Goal: Transaction & Acquisition: Purchase product/service

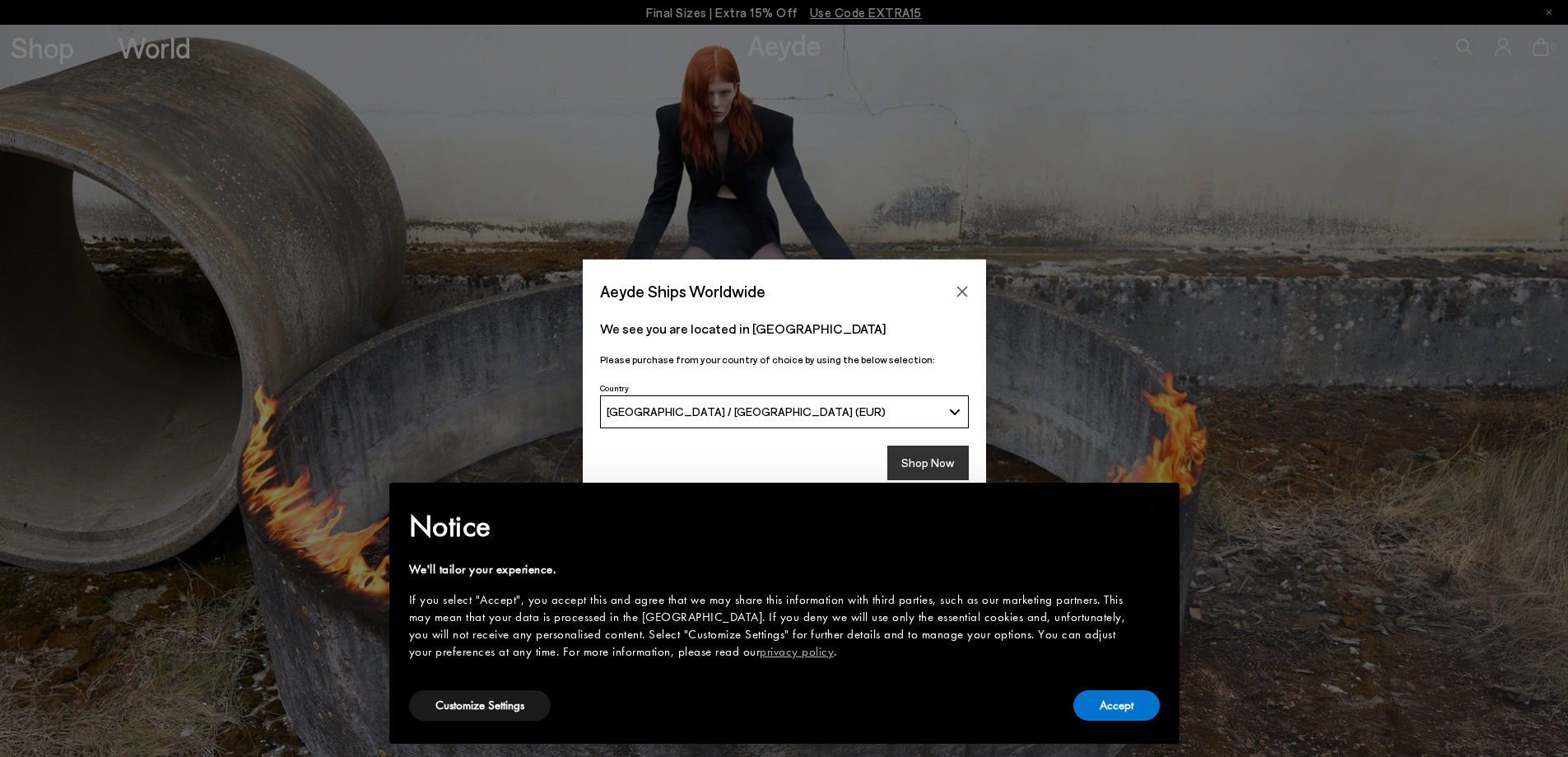
click at [943, 460] on button "Shop Now" at bounding box center [929, 463] width 82 height 35
click at [1116, 705] on button "Accept" at bounding box center [1116, 705] width 87 height 31
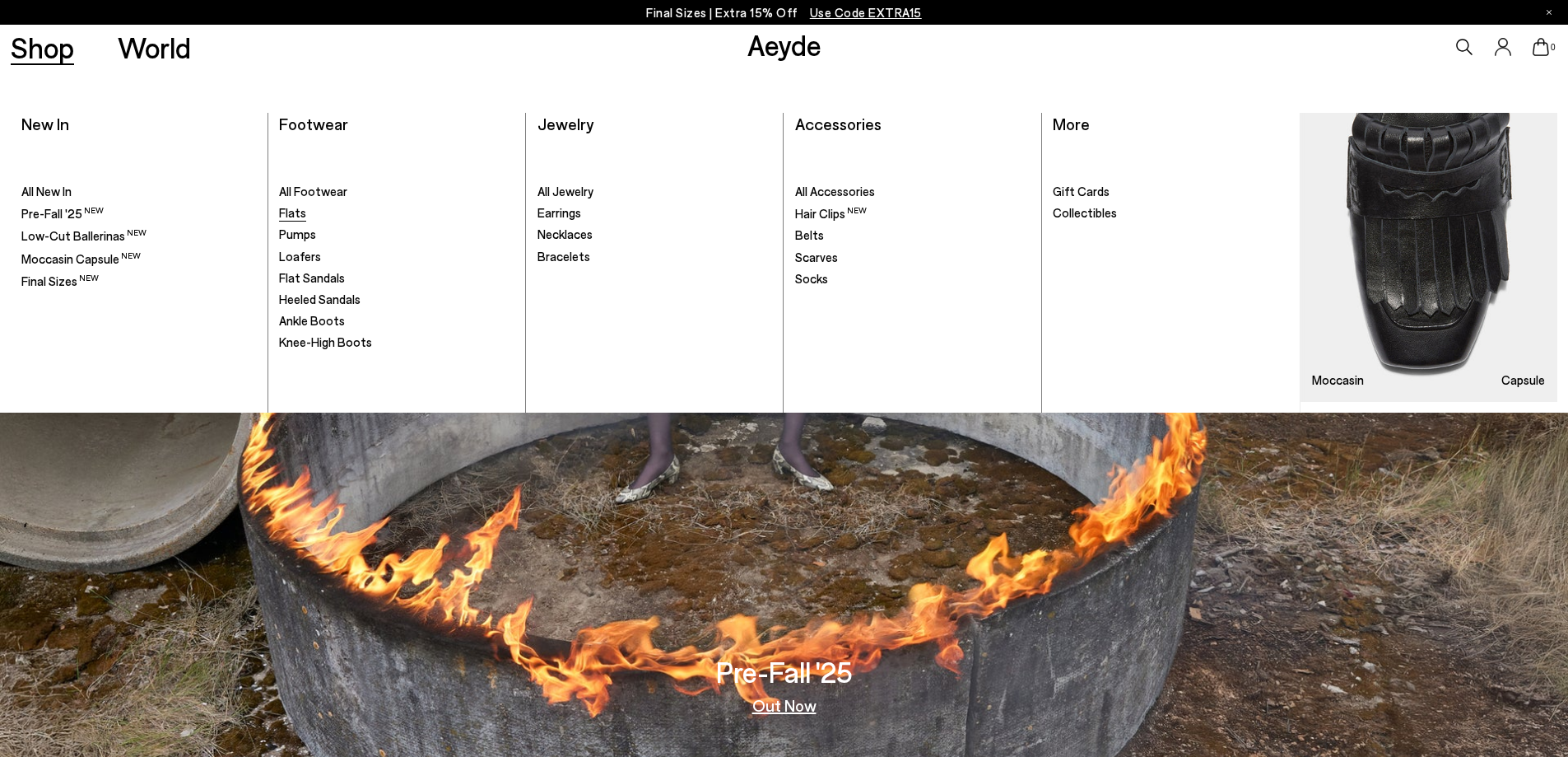
click at [294, 218] on span "Flats" at bounding box center [292, 212] width 27 height 15
